Goal: Use online tool/utility: Utilize a website feature to perform a specific function

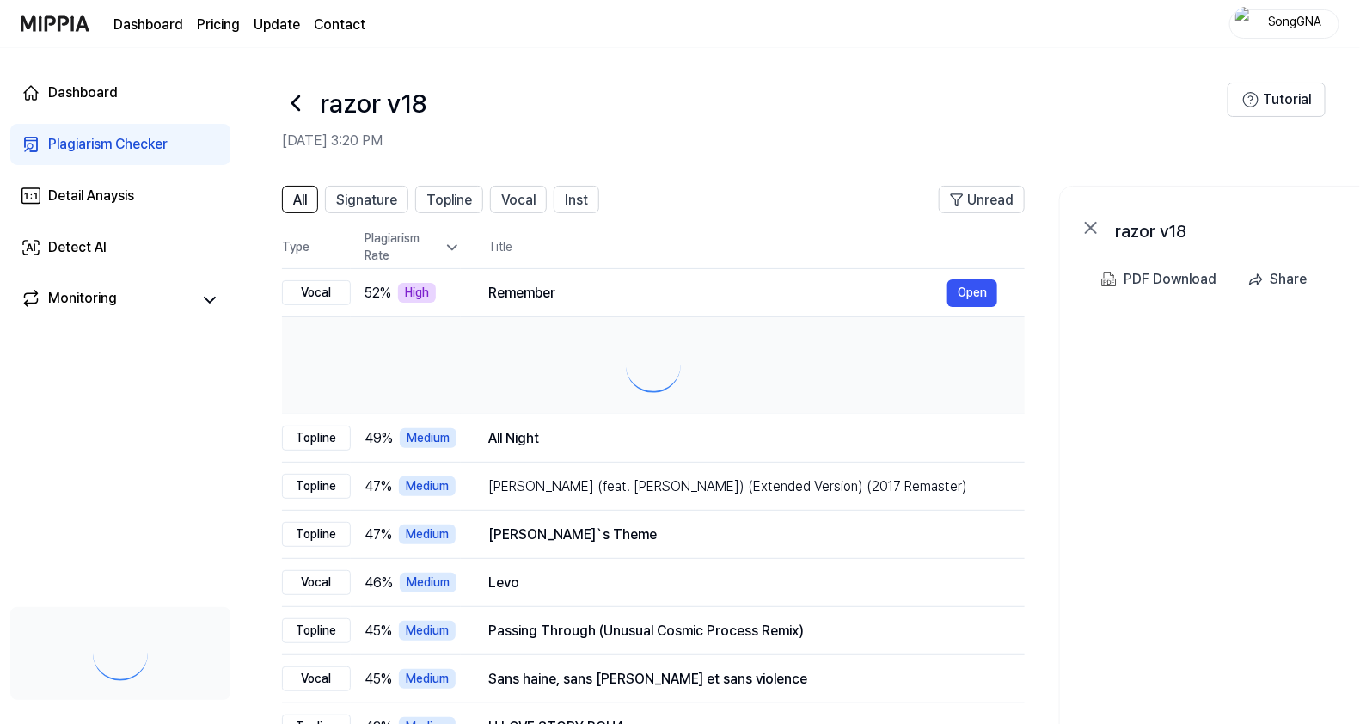
click at [103, 146] on div "Plagiarism Checker" at bounding box center [108, 144] width 120 height 21
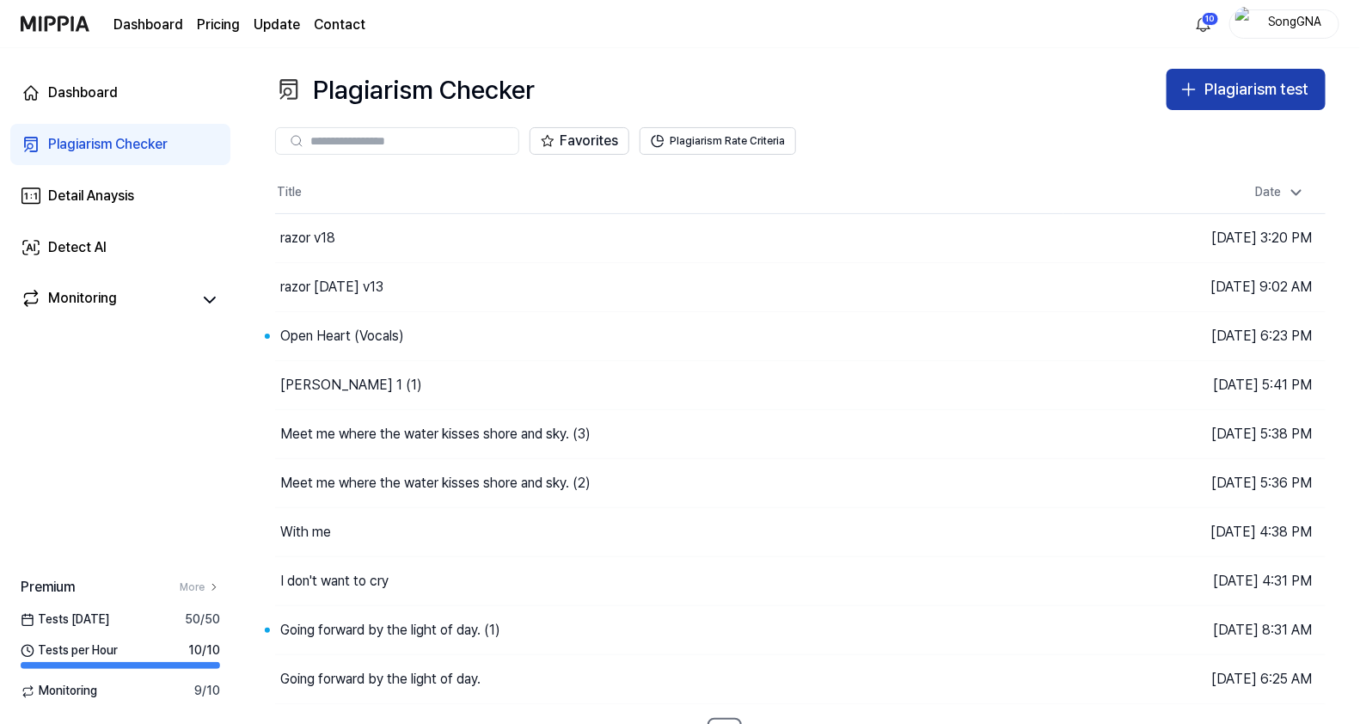
click at [1204, 95] on button "Plagiarism test" at bounding box center [1246, 89] width 159 height 41
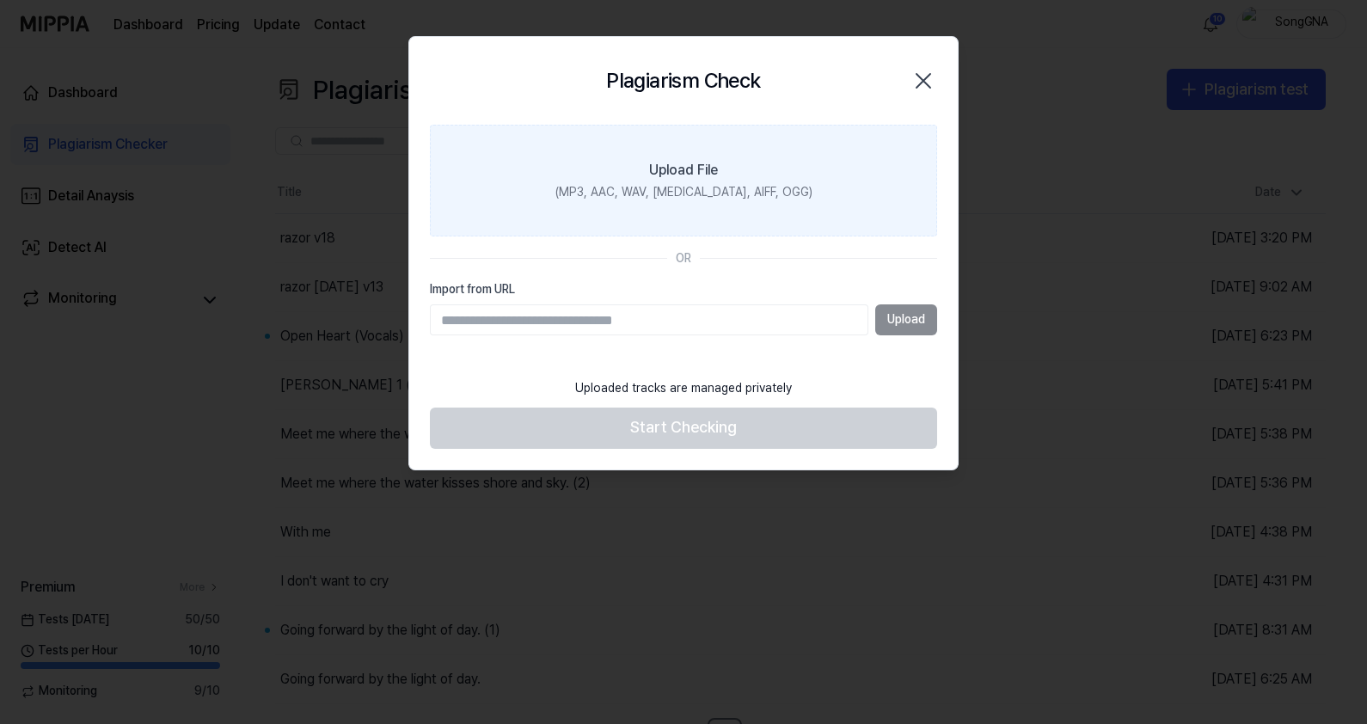
click at [589, 185] on div "(MP3, AAC, WAV, [MEDICAL_DATA], AIFF, OGG)" at bounding box center [683, 192] width 257 height 17
click at [0, 0] on input "Upload File (MP3, AAC, WAV, [MEDICAL_DATA], AIFF, OGG)" at bounding box center [0, 0] width 0 height 0
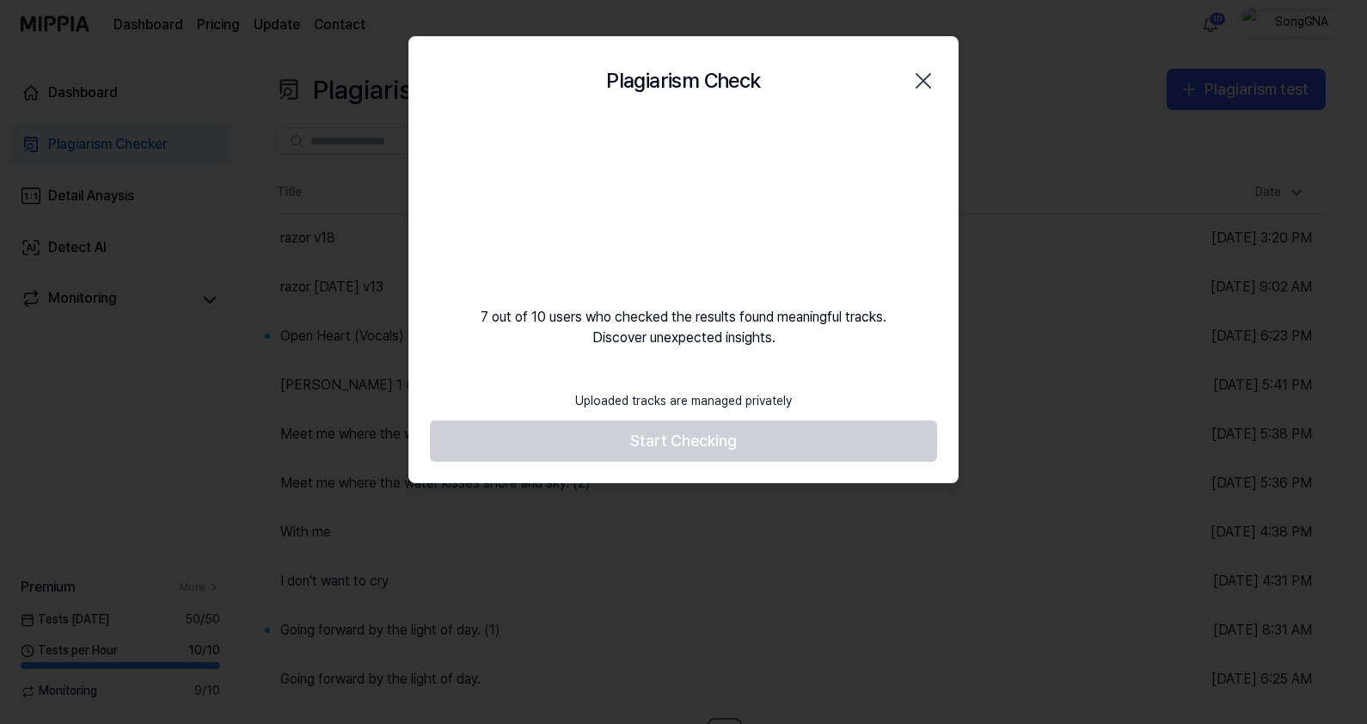
click at [762, 145] on video at bounding box center [683, 207] width 165 height 165
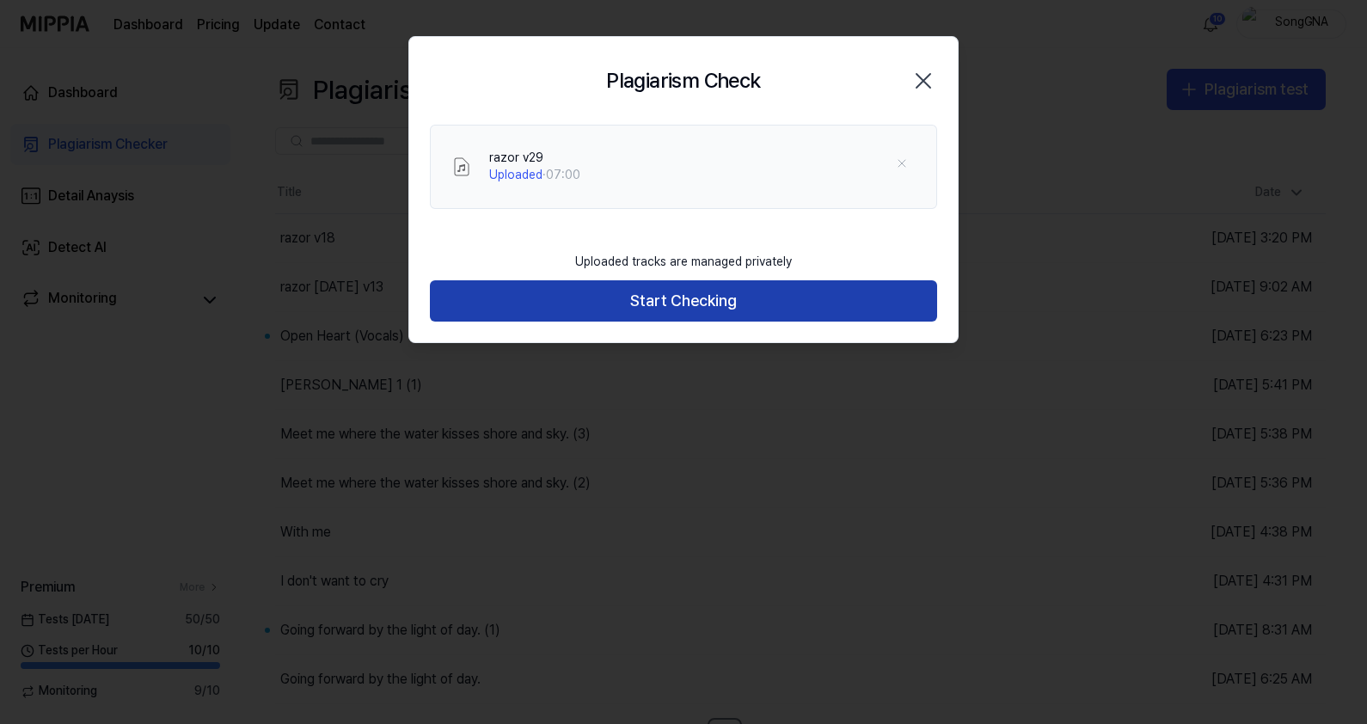
click at [720, 297] on button "Start Checking" at bounding box center [683, 300] width 507 height 41
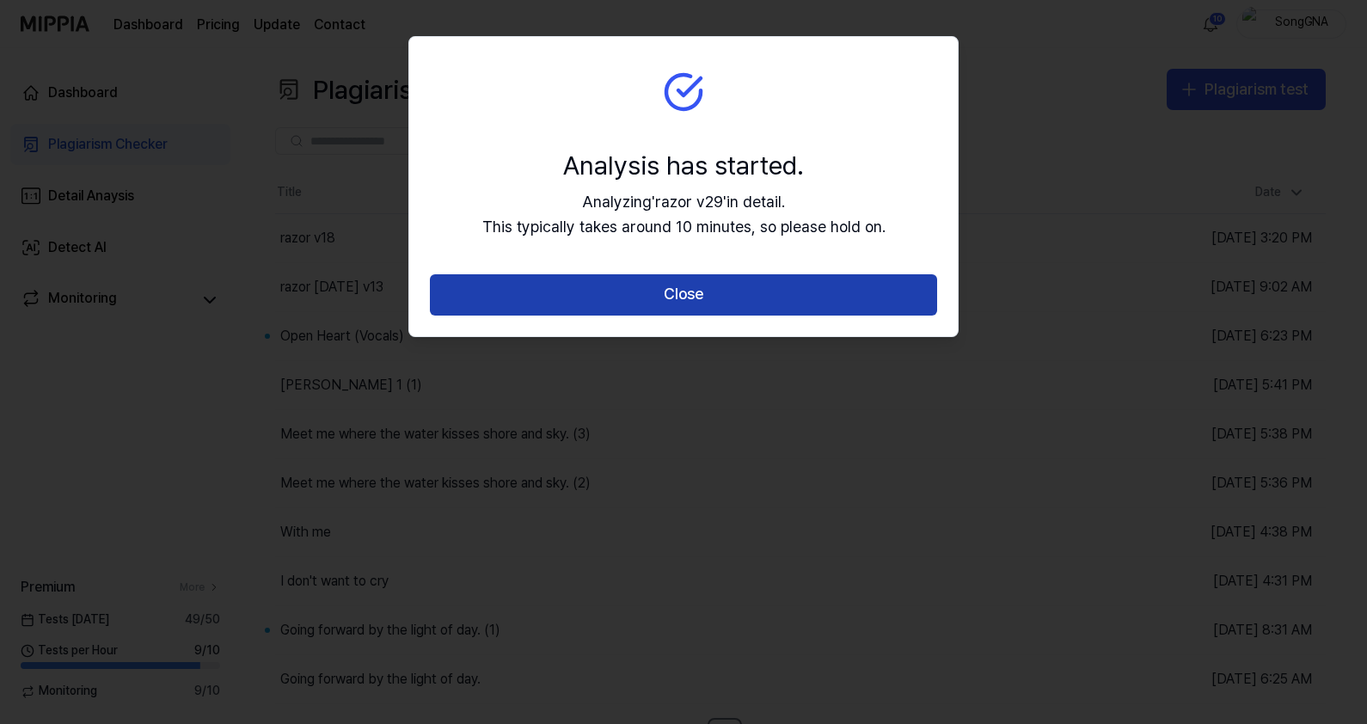
click at [676, 299] on button "Close" at bounding box center [683, 294] width 507 height 41
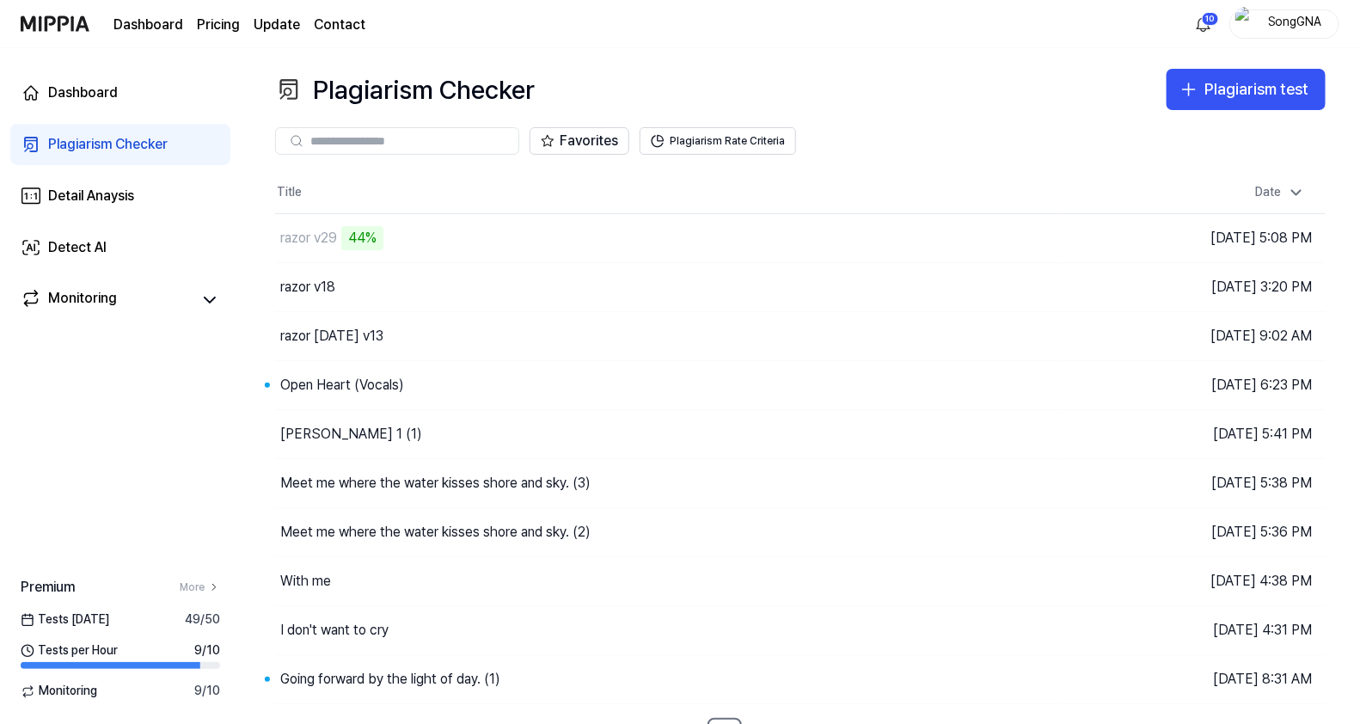
click at [1167, 69] on button "Plagiarism test" at bounding box center [1246, 89] width 159 height 41
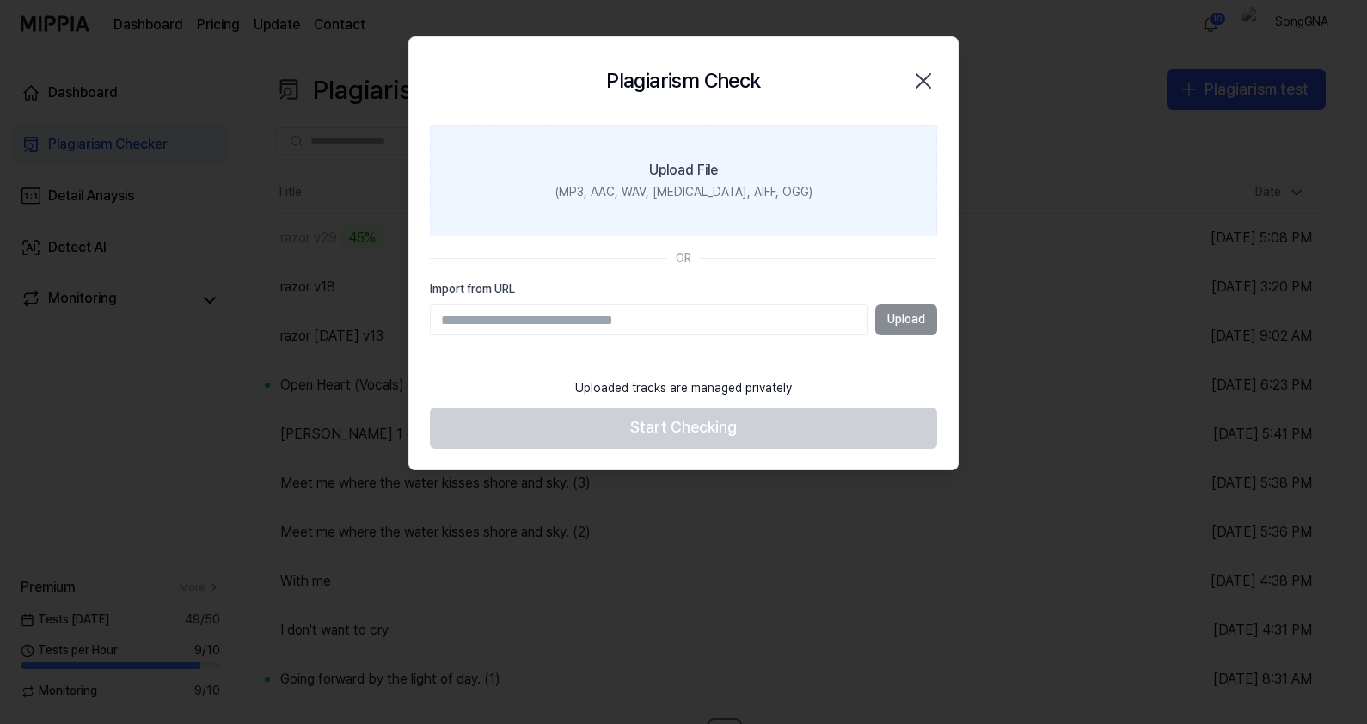
click at [503, 138] on label "Upload File (MP3, AAC, WAV, [MEDICAL_DATA], AIFF, OGG)" at bounding box center [683, 181] width 507 height 112
click at [0, 0] on input "Upload File (MP3, AAC, WAV, [MEDICAL_DATA], AIFF, OGG)" at bounding box center [0, 0] width 0 height 0
click at [920, 76] on icon "button" at bounding box center [924, 81] width 28 height 28
